Goal: Task Accomplishment & Management: Use online tool/utility

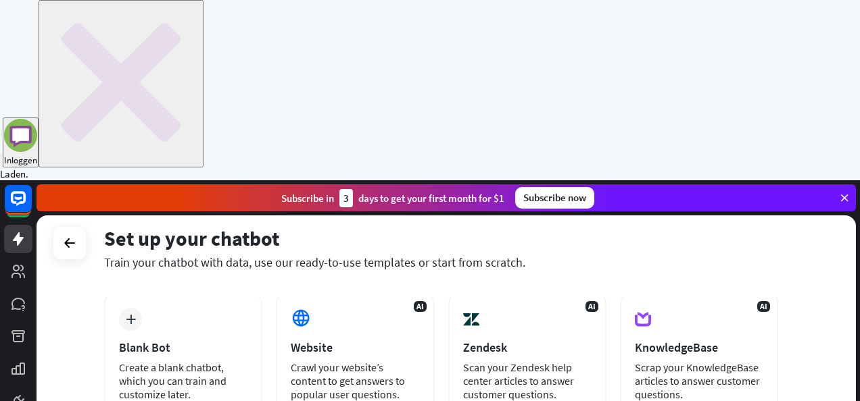
scroll to position [80, 0]
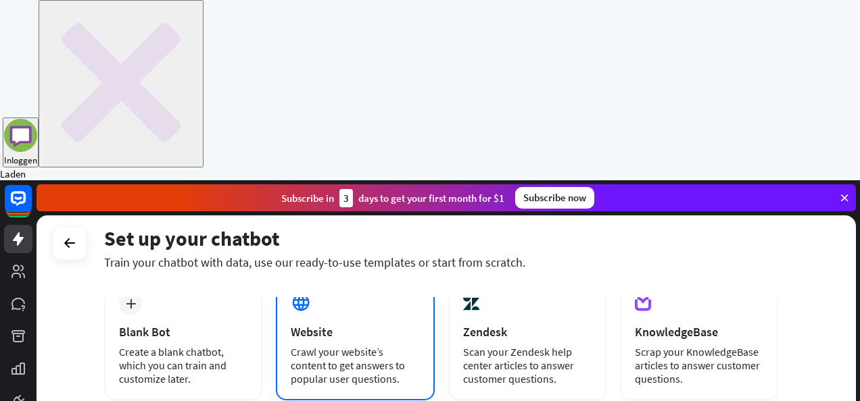
click at [345, 278] on div "AI Website Crawl your website’s content to get answers to popular user question…" at bounding box center [355, 339] width 158 height 123
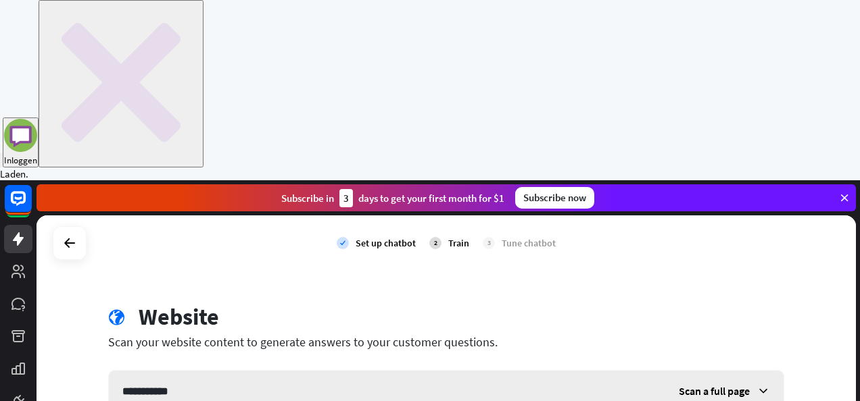
click at [228, 371] on input "**********" at bounding box center [387, 391] width 556 height 41
click at [741, 384] on span "Scan a full page" at bounding box center [713, 391] width 71 height 14
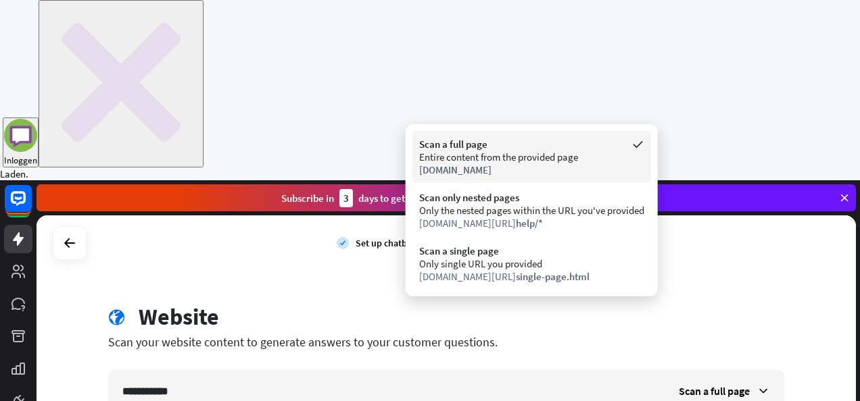
click at [586, 162] on div "Entire content from the provided page" at bounding box center [531, 157] width 225 height 13
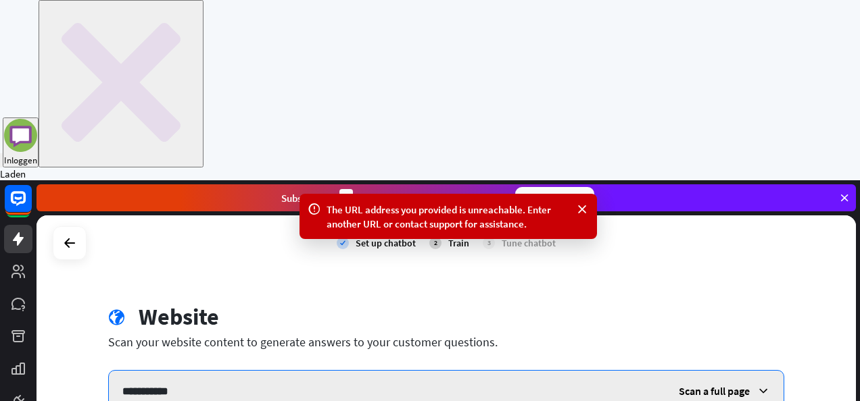
click at [257, 371] on input "**********" at bounding box center [387, 391] width 556 height 41
type input "**********"
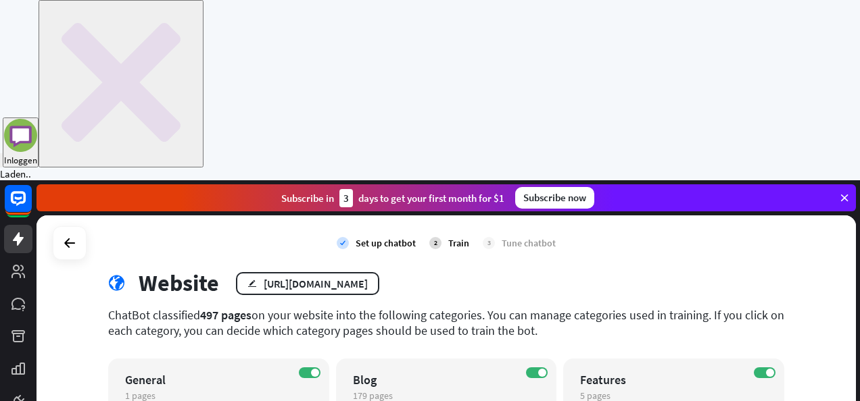
scroll to position [32, 0]
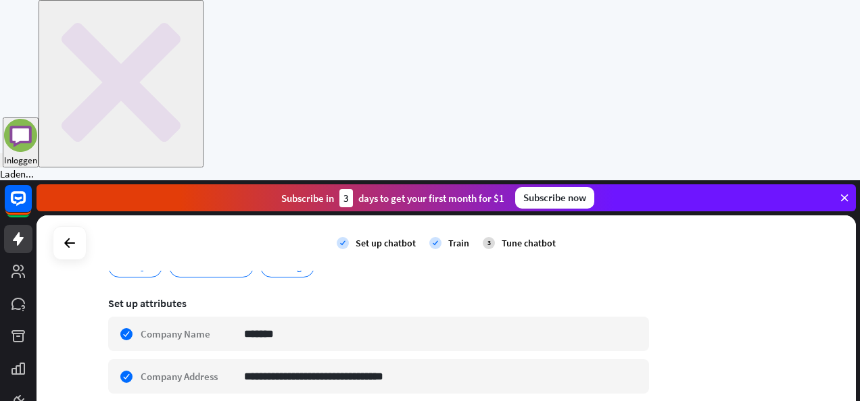
scroll to position [203, 0]
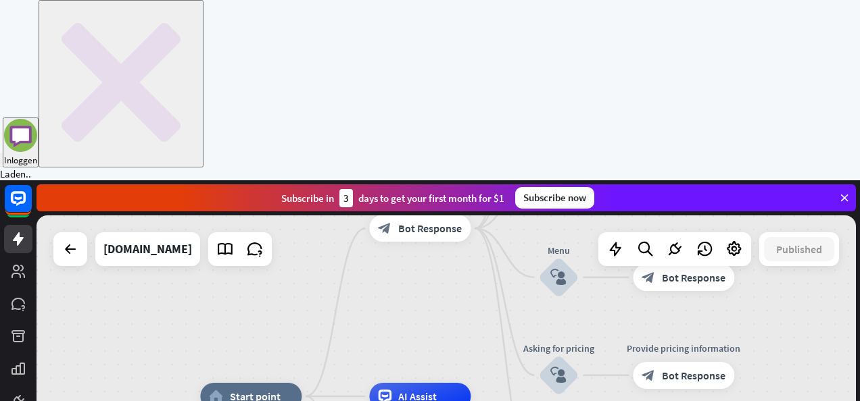
click at [498, 216] on div "home_2 Start point Welcome message block_bot_response Bot Response About us blo…" at bounding box center [445, 397] width 819 height 362
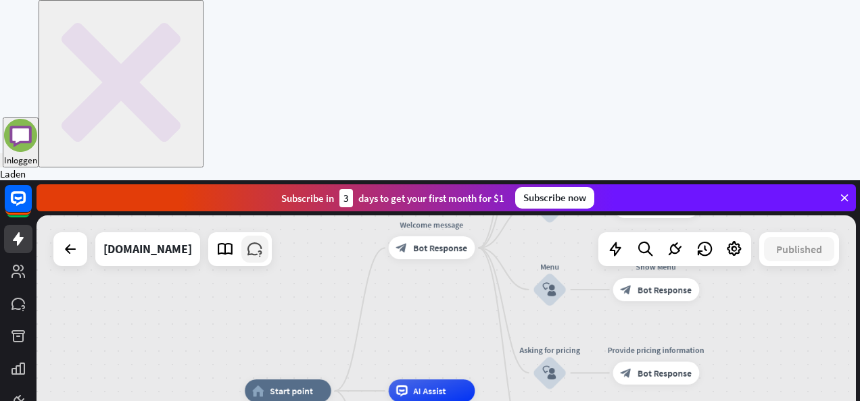
click at [246, 241] on icon at bounding box center [255, 250] width 18 height 18
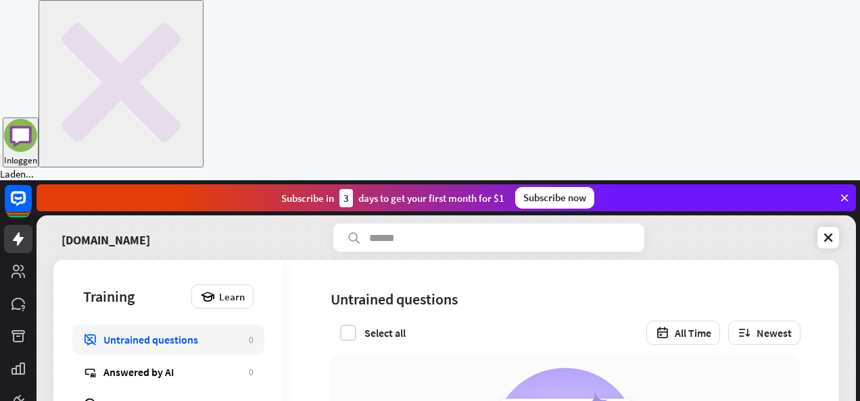
click at [357, 325] on div "Select all" at bounding box center [367, 333] width 75 height 16
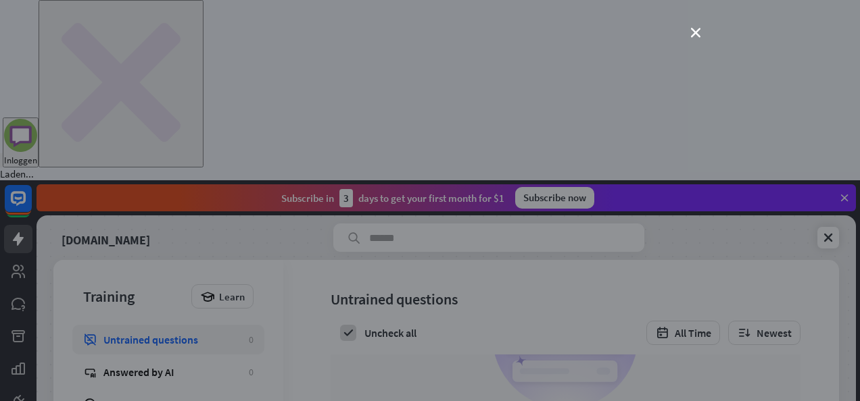
drag, startPoint x: 541, startPoint y: 320, endPoint x: 458, endPoint y: 276, distance: 94.3
click at [458, 276] on div "loader" at bounding box center [429, 201] width 541 height 304
drag, startPoint x: 576, startPoint y: 351, endPoint x: -3, endPoint y: 436, distance: 585.2
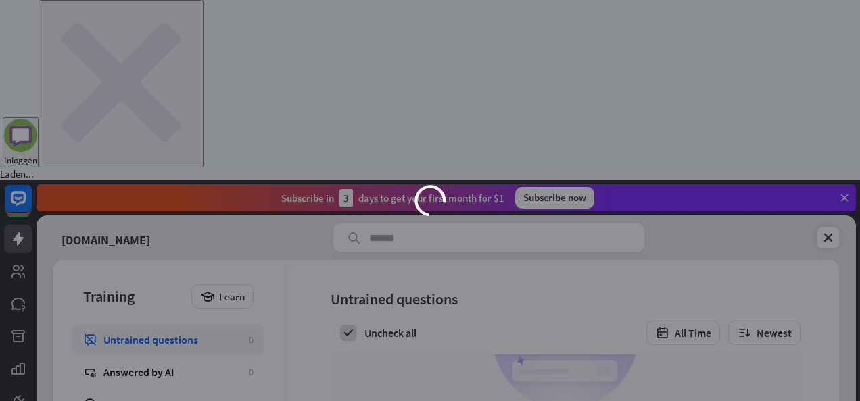
drag, startPoint x: -3, startPoint y: 436, endPoint x: 478, endPoint y: 235, distance: 521.3
click at [479, 235] on div "loader" at bounding box center [429, 201] width 541 height 304
click at [656, 245] on div "loader" at bounding box center [429, 201] width 541 height 304
click at [407, 227] on div "loader" at bounding box center [429, 201] width 541 height 304
